Goal: Check status: Check status

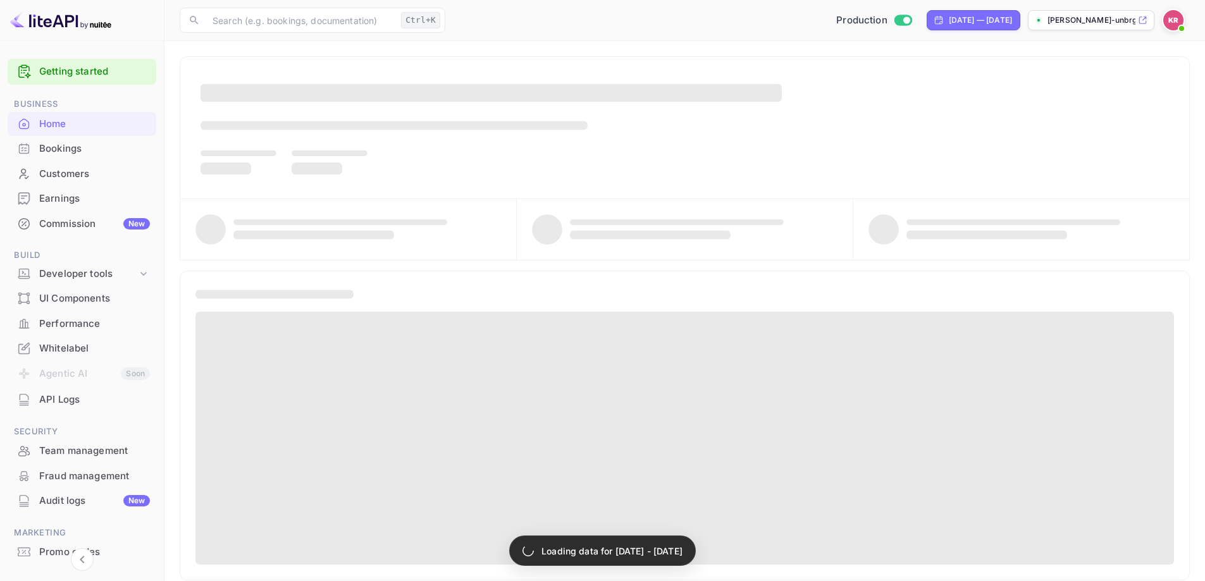
click at [94, 152] on div "Bookings" at bounding box center [94, 149] width 111 height 15
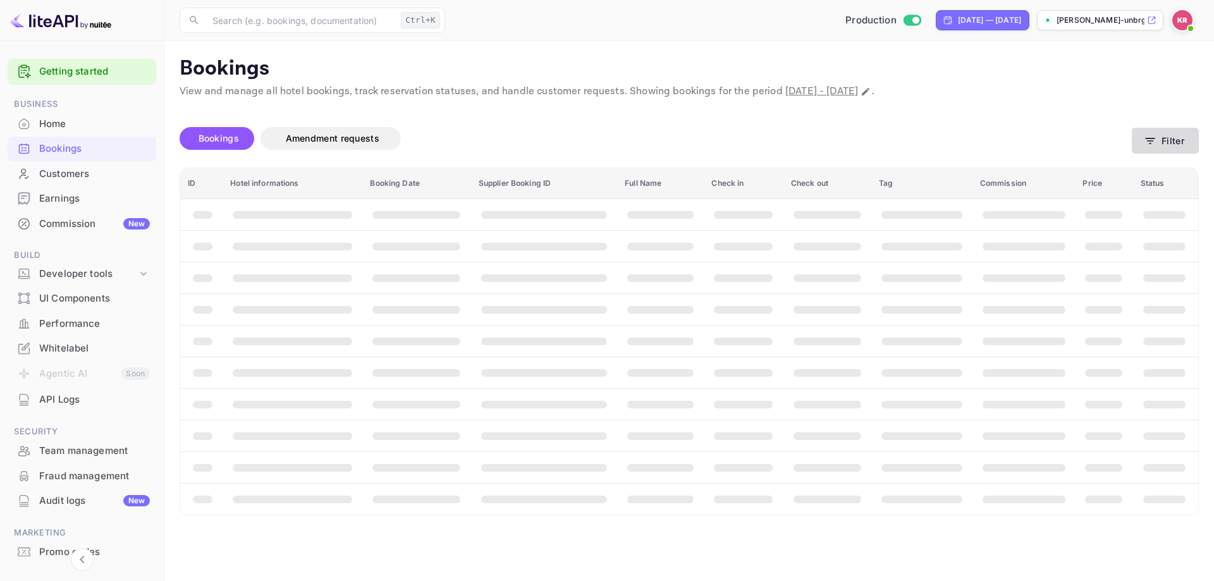
click at [1193, 137] on button "Filter" at bounding box center [1165, 141] width 67 height 26
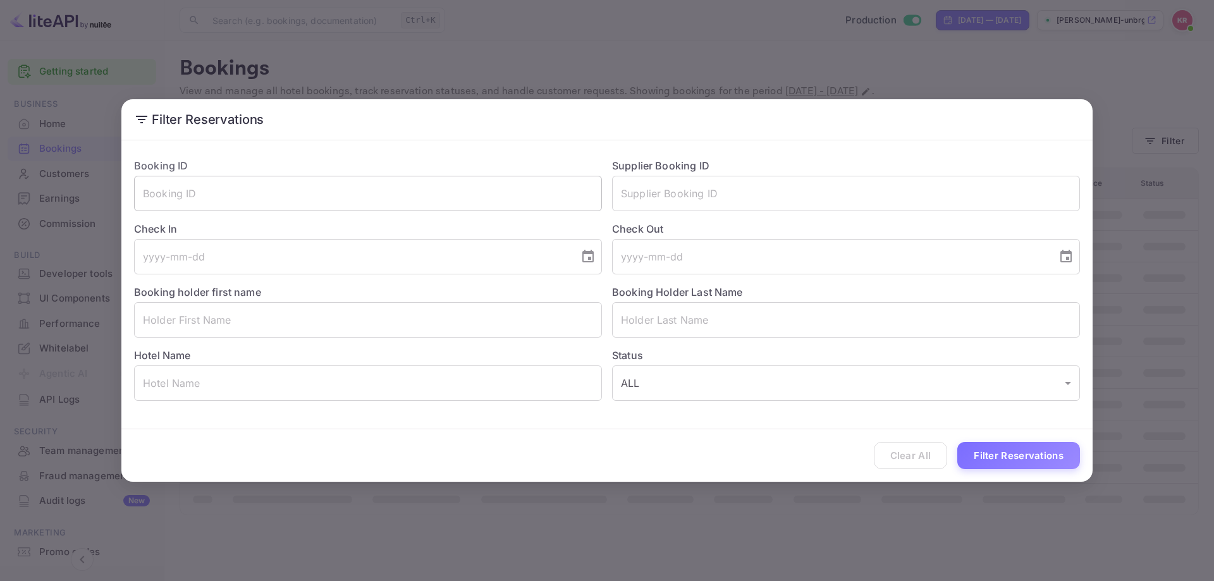
click at [245, 209] on input "text" at bounding box center [368, 193] width 468 height 35
click at [240, 189] on input "text" at bounding box center [368, 193] width 468 height 35
paste input "5raKU6LNC"
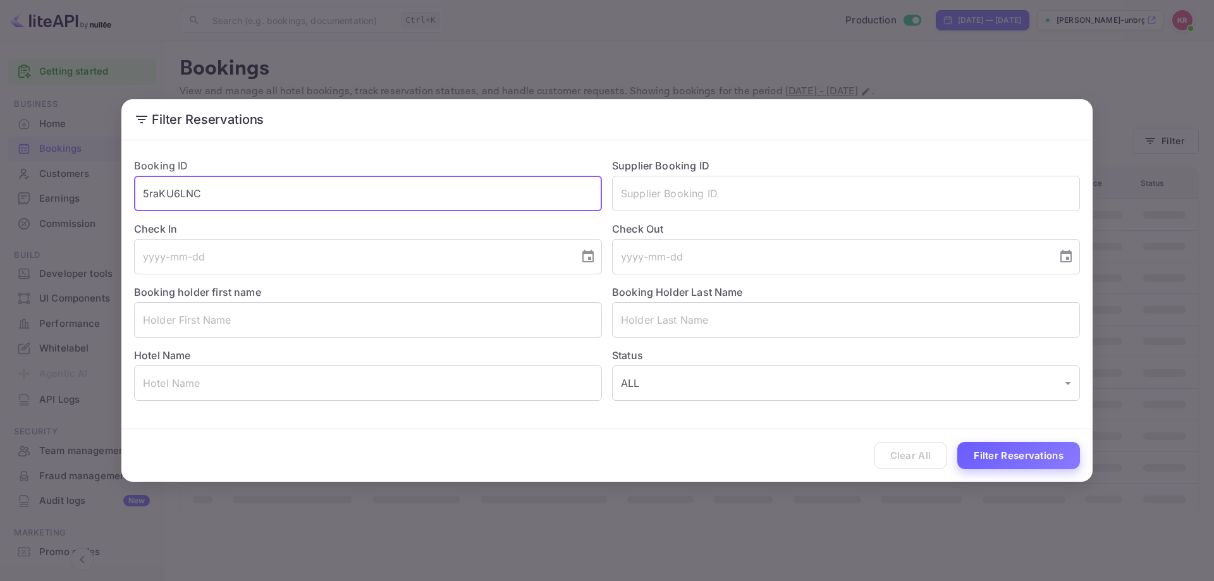
type input "5raKU6LNC"
click at [1050, 465] on button "Filter Reservations" at bounding box center [1018, 455] width 123 height 27
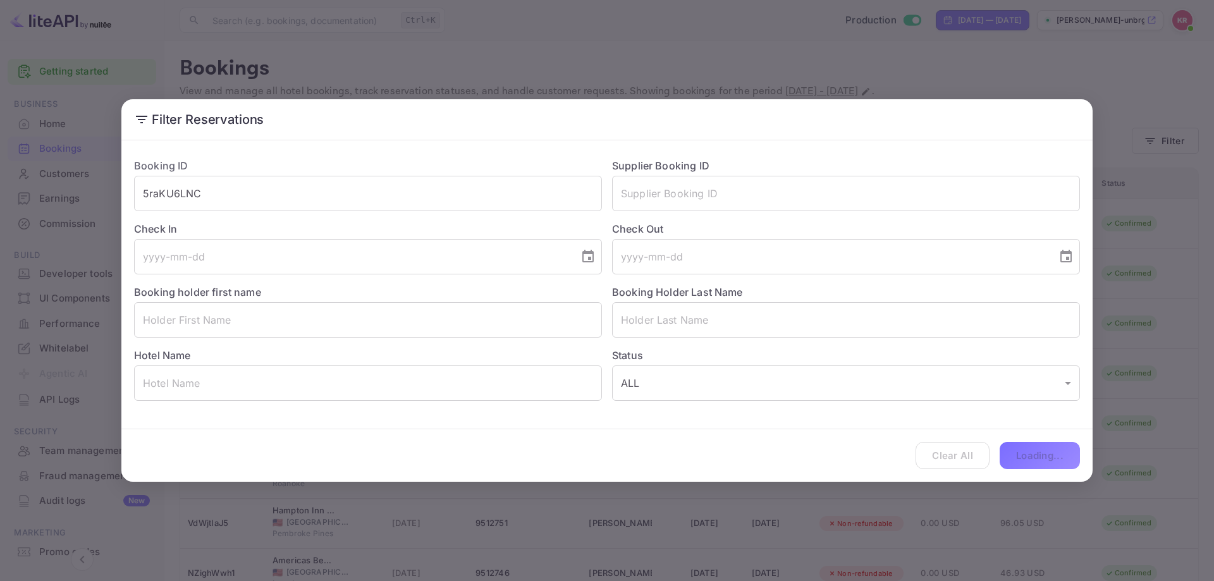
click at [1028, 460] on div "Clear All Loading..." at bounding box center [606, 455] width 971 height 52
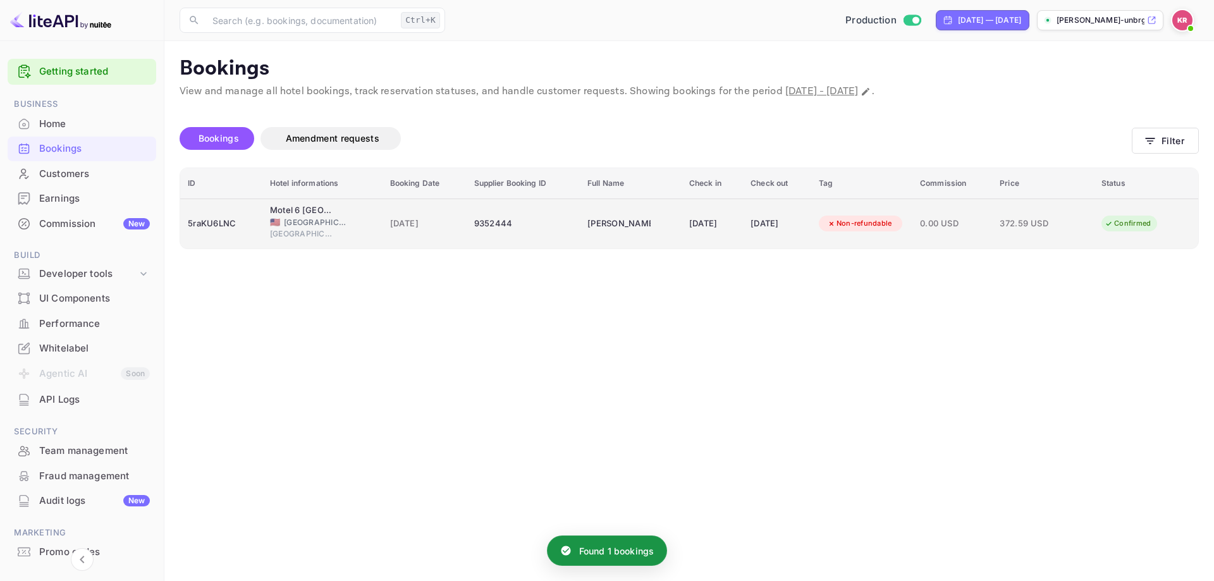
click at [739, 231] on td "[DATE]" at bounding box center [712, 224] width 61 height 50
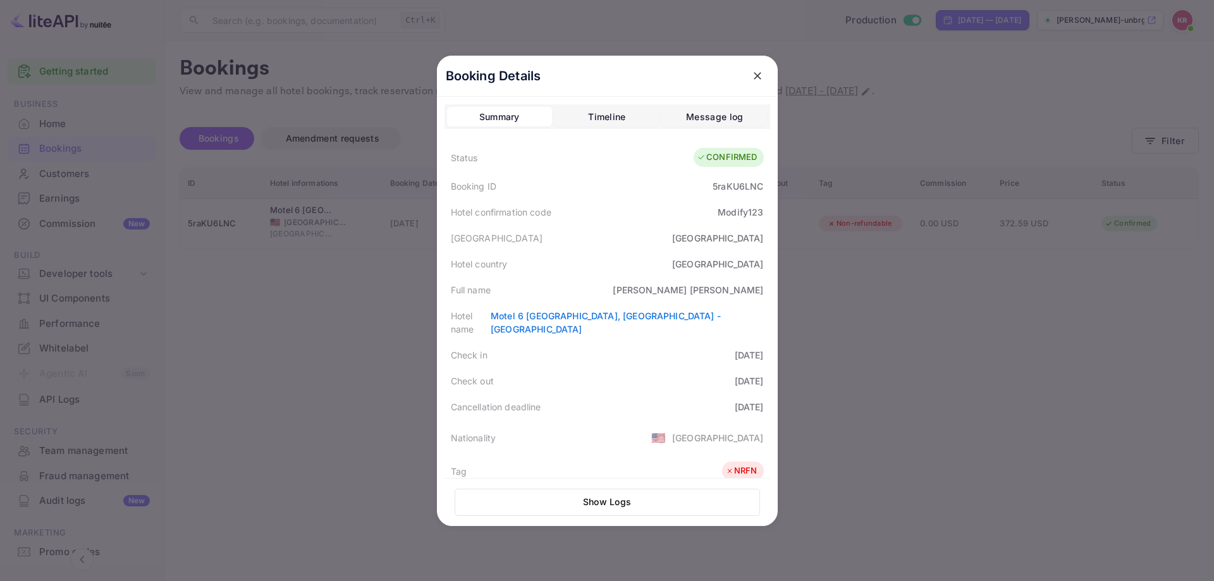
click at [995, 327] on div at bounding box center [607, 290] width 1214 height 581
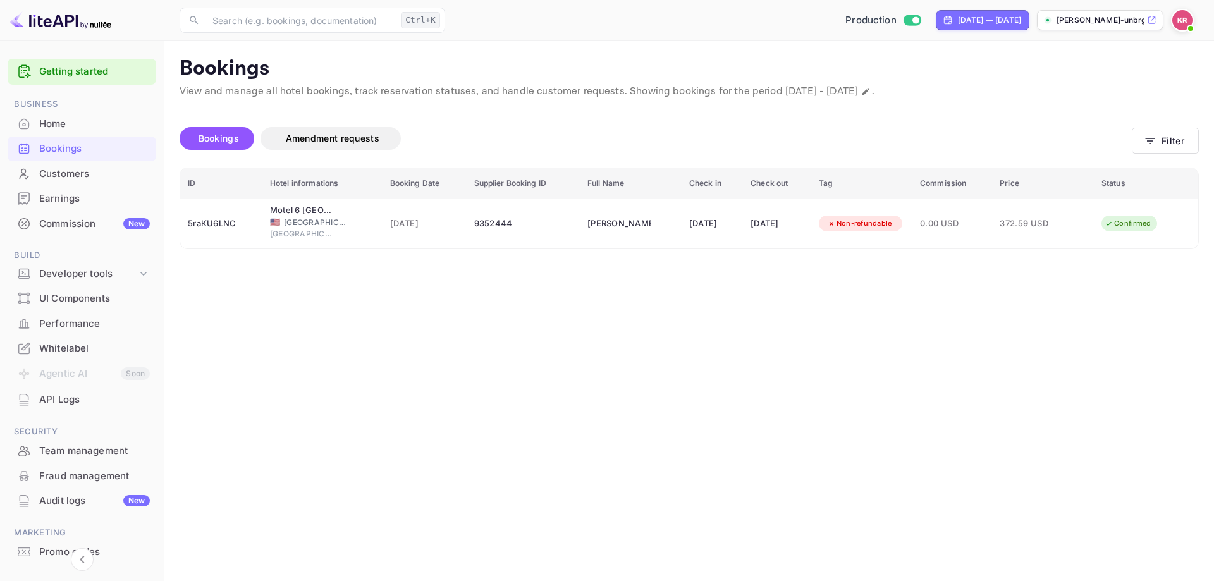
click at [72, 169] on div "Customers" at bounding box center [94, 174] width 111 height 15
click at [68, 149] on div "Bookings" at bounding box center [94, 149] width 111 height 15
click at [1146, 135] on icon "button" at bounding box center [1150, 141] width 13 height 13
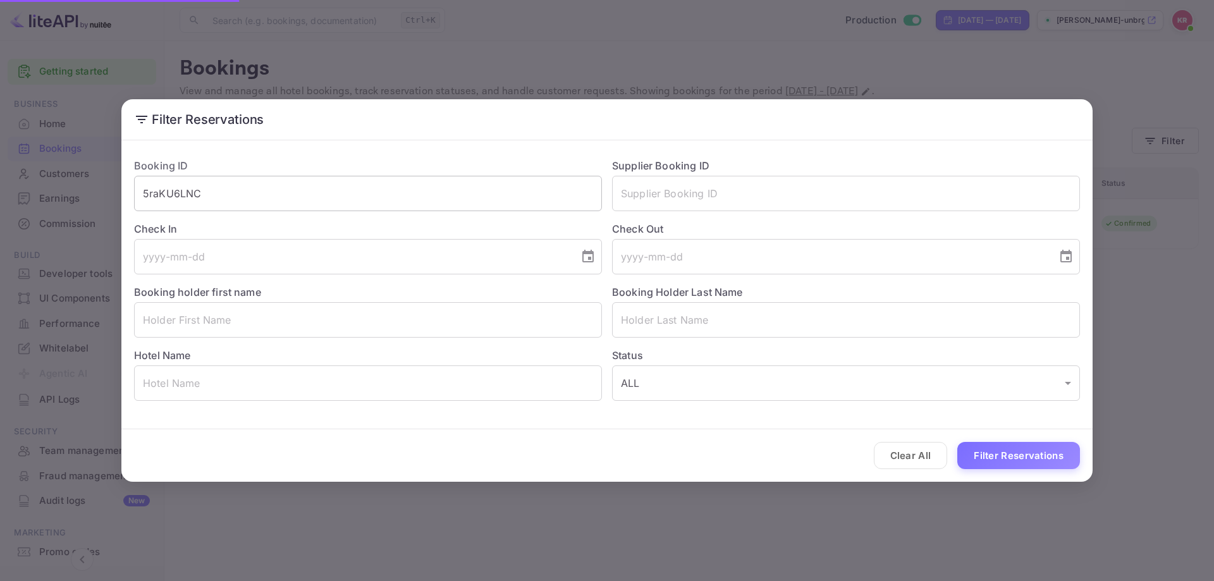
drag, startPoint x: 251, startPoint y: 205, endPoint x: 243, endPoint y: 192, distance: 15.1
click at [250, 203] on input "5raKU6LNC" at bounding box center [368, 193] width 468 height 35
click at [243, 192] on input "5raKU6LNC" at bounding box center [368, 193] width 468 height 35
drag, startPoint x: 243, startPoint y: 192, endPoint x: 300, endPoint y: 193, distance: 57.5
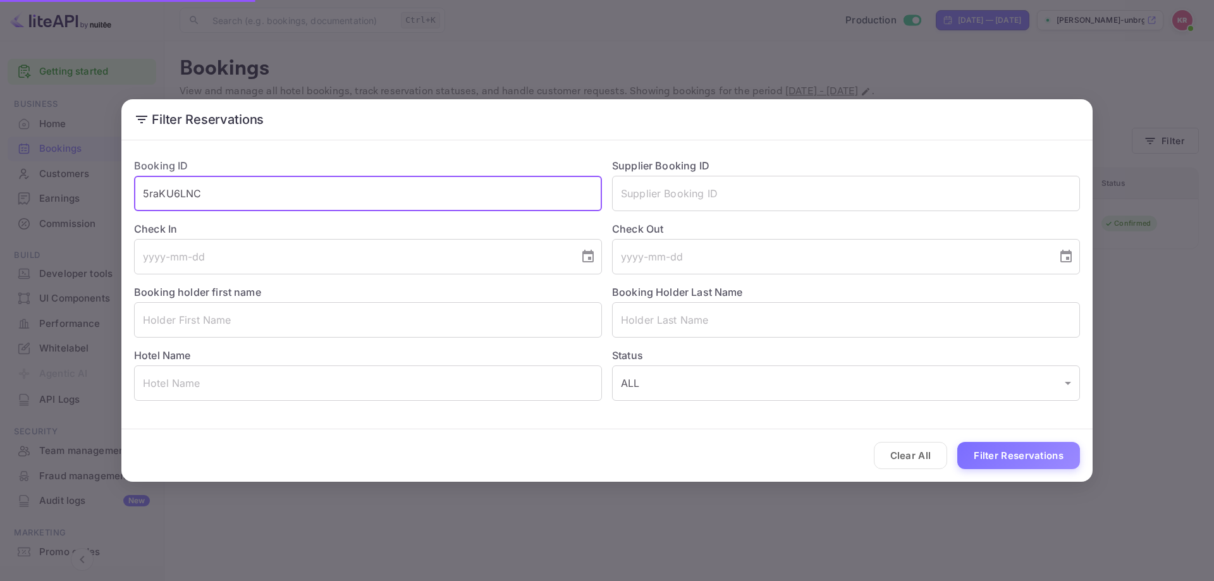
click at [243, 193] on input "5raKU6LNC" at bounding box center [368, 193] width 468 height 35
paste input "3aWg4P3Rl"
type input "3aWg4P3Rl"
click at [995, 451] on button "Filter Reservations" at bounding box center [1018, 455] width 123 height 27
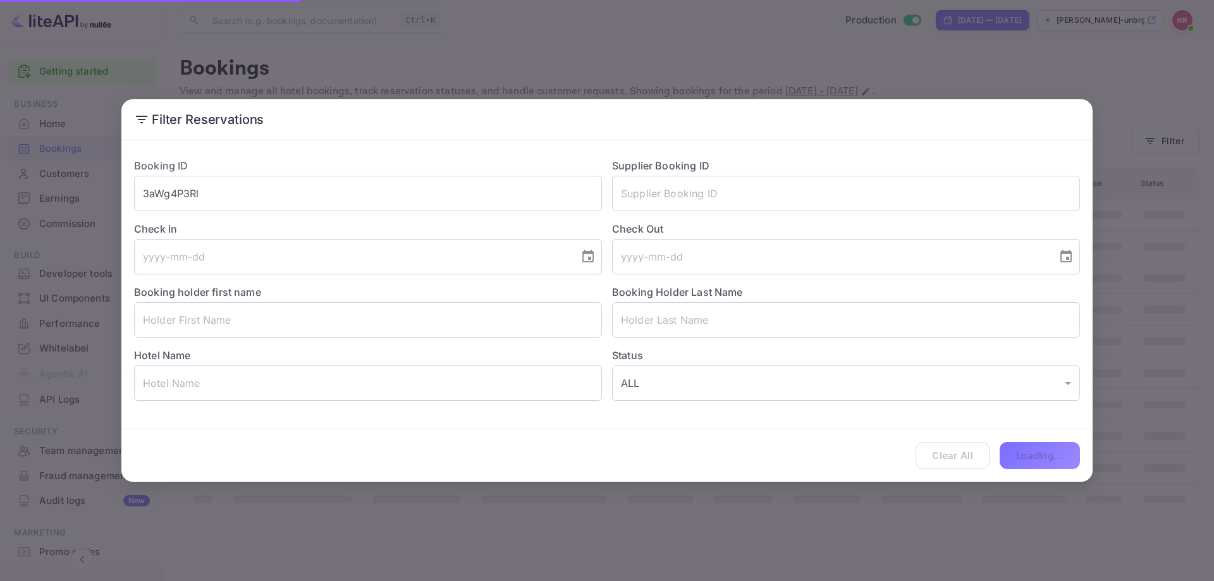
click at [1193, 317] on div "Filter Reservations Booking ID 3aWg4P3Rl ​ Supplier Booking ID ​ Check In ​ Che…" at bounding box center [607, 290] width 1214 height 581
